Goal: Transaction & Acquisition: Purchase product/service

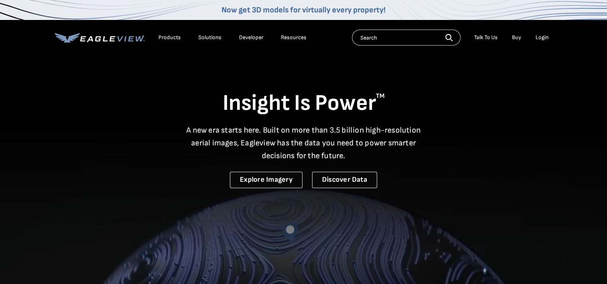
click at [546, 37] on div "Login" at bounding box center [542, 37] width 13 height 7
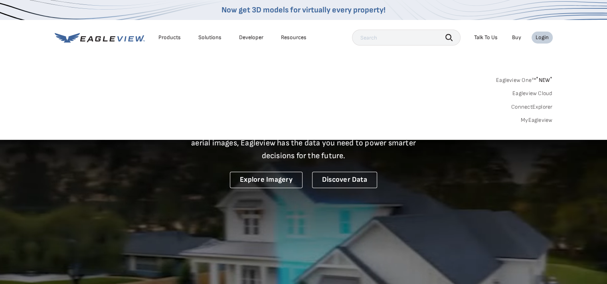
click at [538, 120] on link "MyEagleview" at bounding box center [537, 120] width 32 height 7
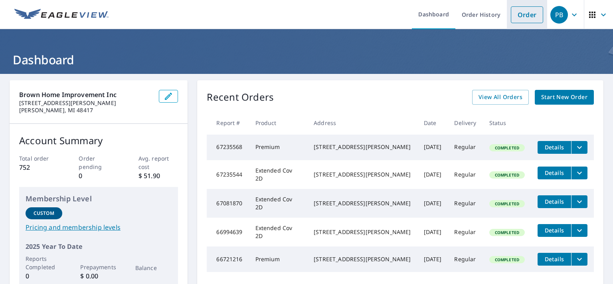
click at [523, 16] on link "Order" at bounding box center [527, 14] width 32 height 17
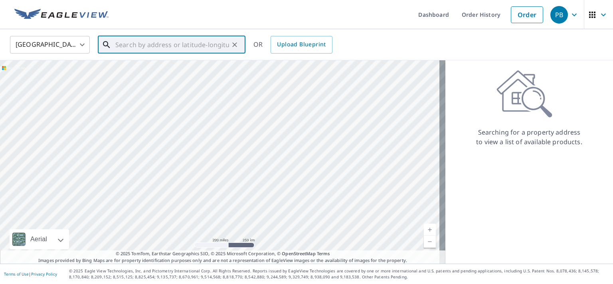
click at [127, 46] on input "text" at bounding box center [172, 45] width 114 height 22
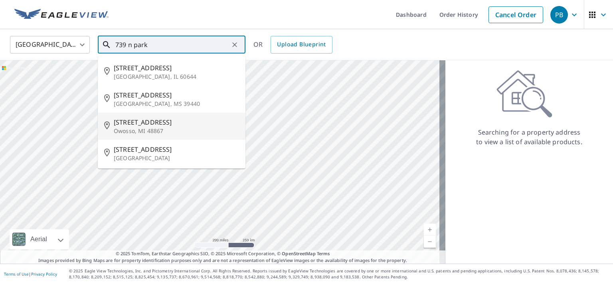
click at [125, 121] on span "739 N Park St" at bounding box center [176, 122] width 125 height 10
type input "739 N Park St Owosso, MI 48867"
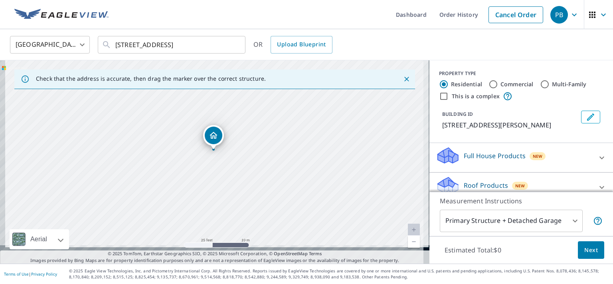
drag, startPoint x: 230, startPoint y: 160, endPoint x: 246, endPoint y: 100, distance: 61.6
click at [246, 100] on div "739 N Park St Owosso, MI 48867" at bounding box center [214, 161] width 429 height 203
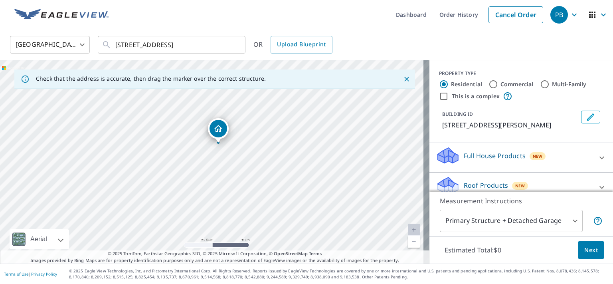
click at [501, 181] on div "Roof Products New" at bounding box center [514, 187] width 156 height 23
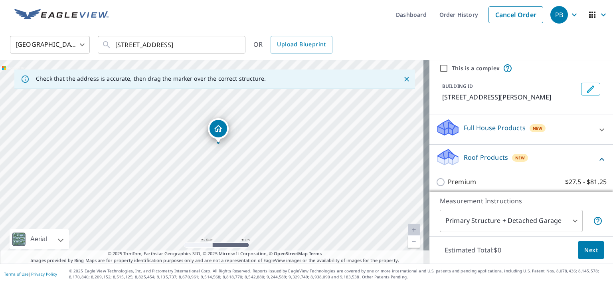
scroll to position [40, 0]
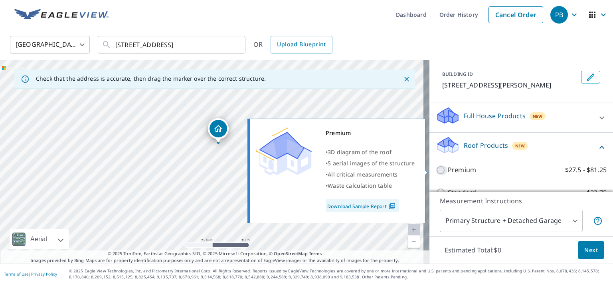
click at [436, 169] on input "Premium $27.5 - $81.25" at bounding box center [442, 170] width 12 height 10
checkbox input "true"
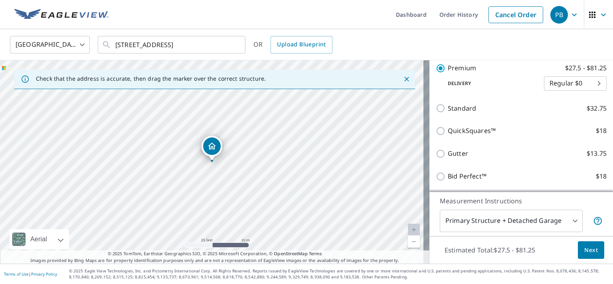
scroll to position [160, 0]
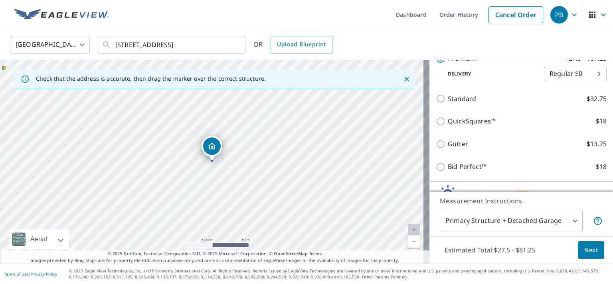
click at [544, 223] on body "PB PB Dashboard Order History Cancel Order PB United States US ​ 739 N Park St …" at bounding box center [306, 142] width 613 height 284
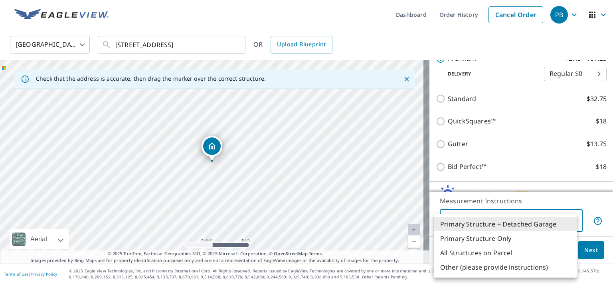
click at [490, 235] on li "Primary Structure Only" at bounding box center [505, 238] width 143 height 14
type input "2"
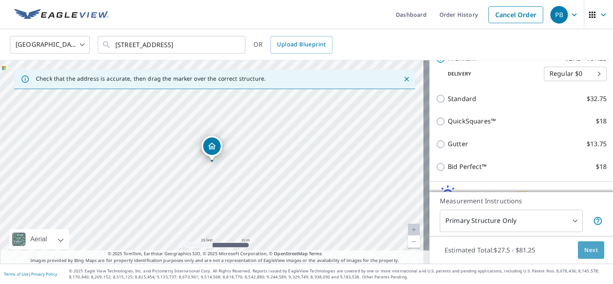
click at [589, 249] on span "Next" at bounding box center [591, 250] width 14 height 10
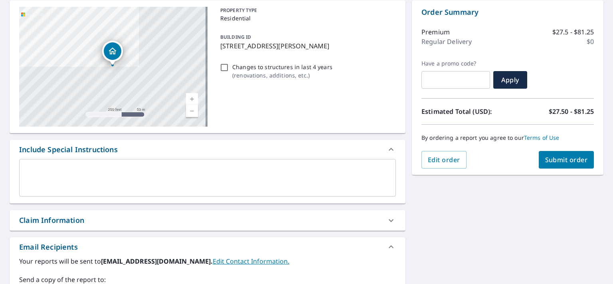
scroll to position [160, 0]
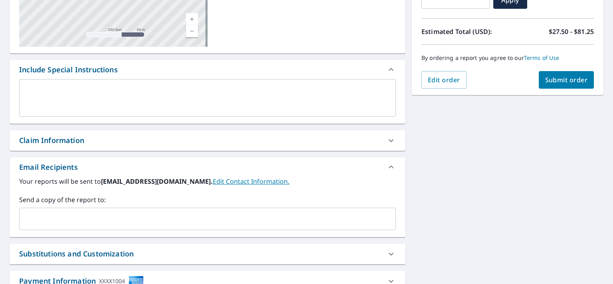
click at [46, 215] on input "text" at bounding box center [202, 218] width 358 height 15
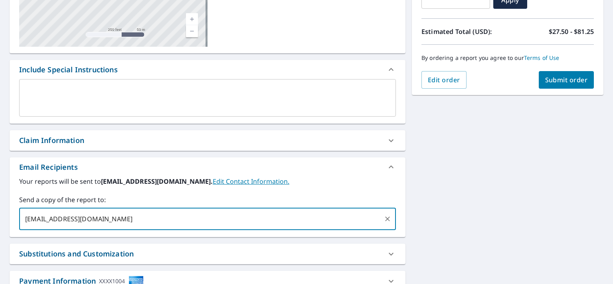
type input "chriscarp50@gmail.com"
click at [466, 232] on div "739 N Park St Owosso, MI 48867 Aerial Road A standard road map Aerial A detaile…" at bounding box center [306, 118] width 613 height 408
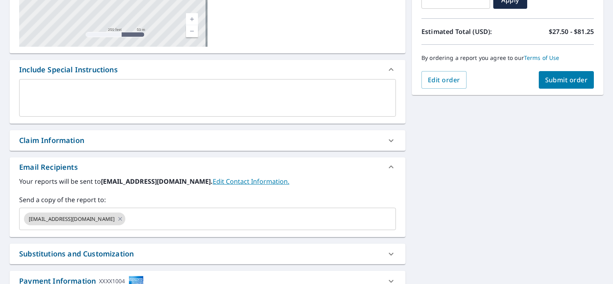
click at [562, 78] on span "Submit order" at bounding box center [566, 79] width 43 height 9
checkbox input "true"
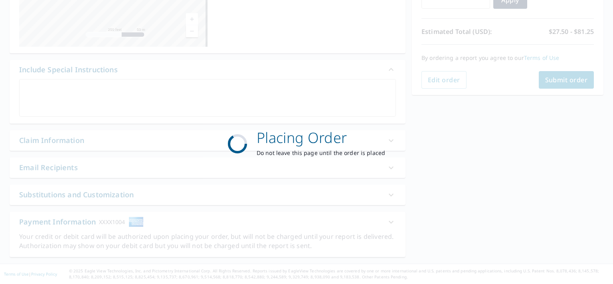
scroll to position [159, 0]
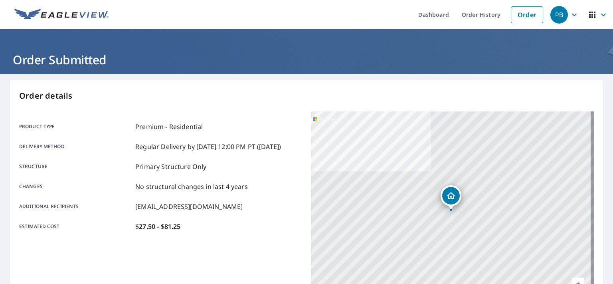
click at [570, 13] on icon "button" at bounding box center [575, 15] width 10 height 10
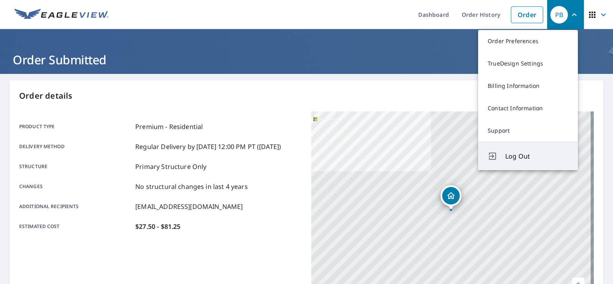
click at [523, 155] on span "Log Out" at bounding box center [536, 156] width 63 height 10
